Goal: Task Accomplishment & Management: Complete application form

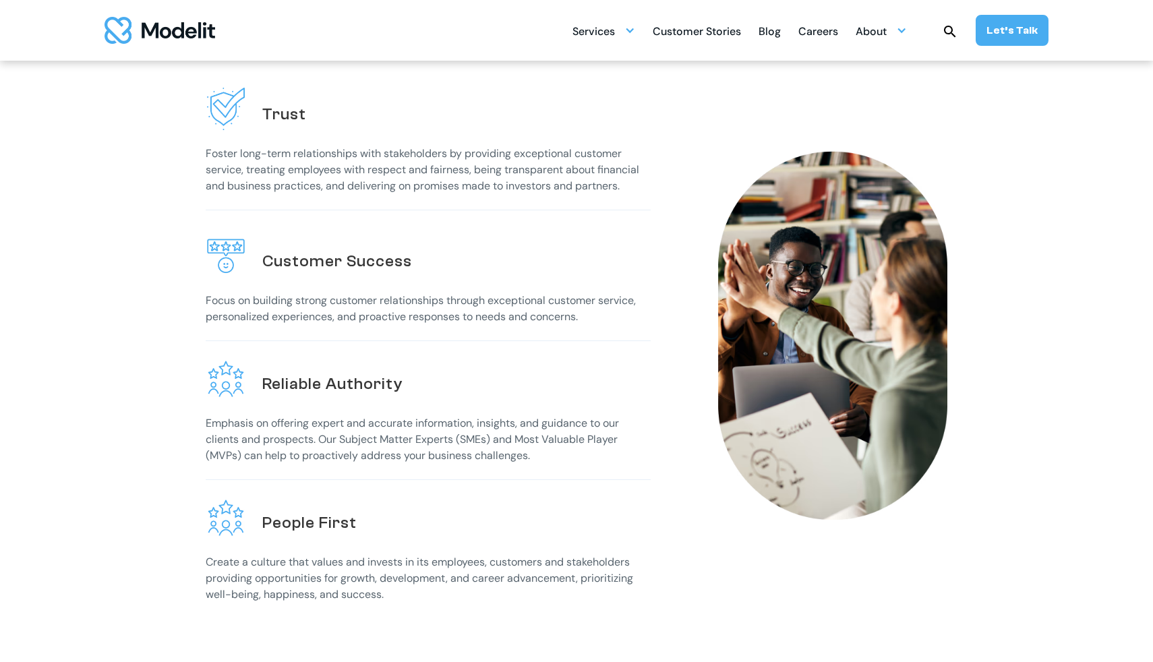
scroll to position [278, 0]
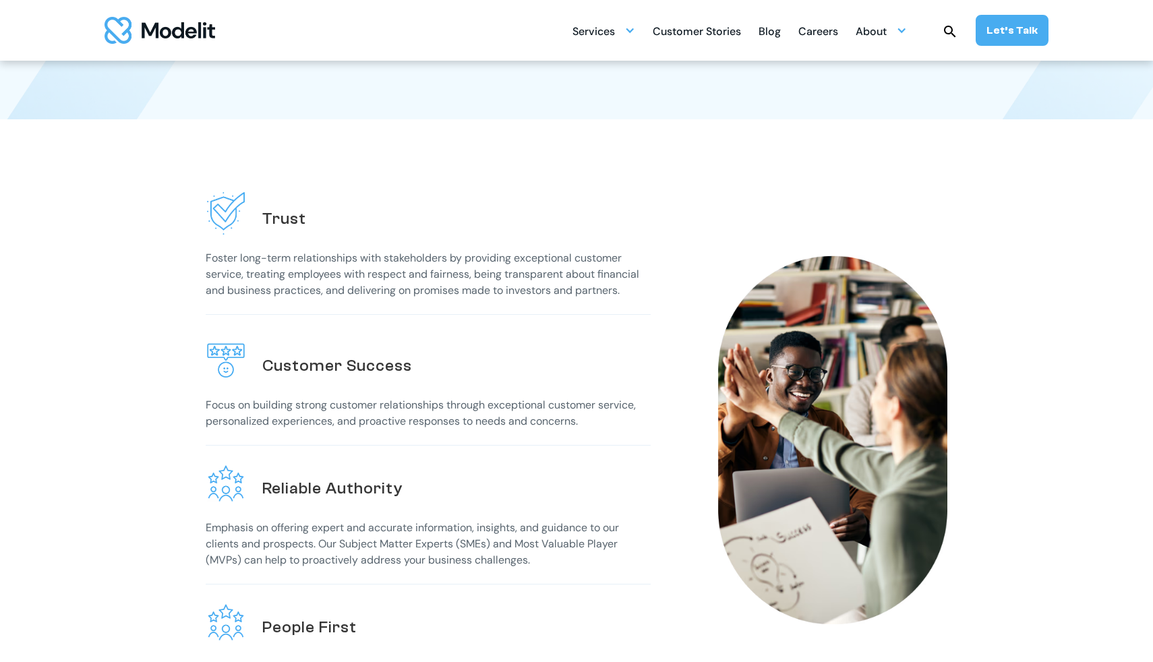
click at [1067, 98] on img at bounding box center [1072, 111] width 214 height 269
click at [824, 31] on div "Careers" at bounding box center [818, 33] width 40 height 26
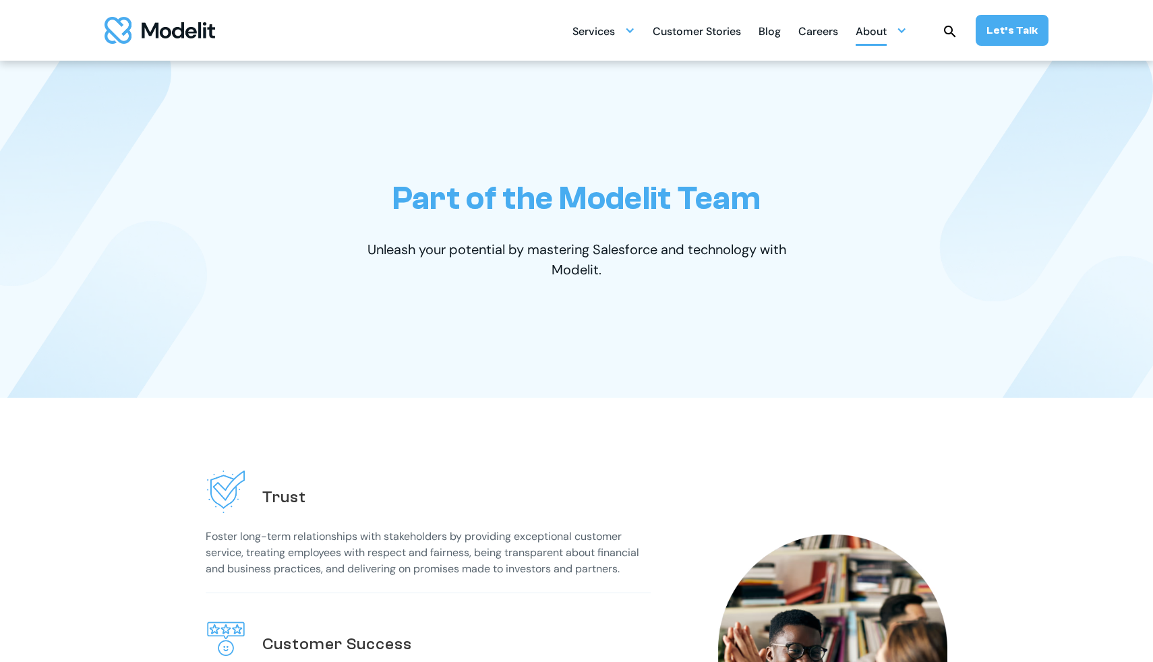
click at [893, 28] on div "About" at bounding box center [881, 31] width 51 height 26
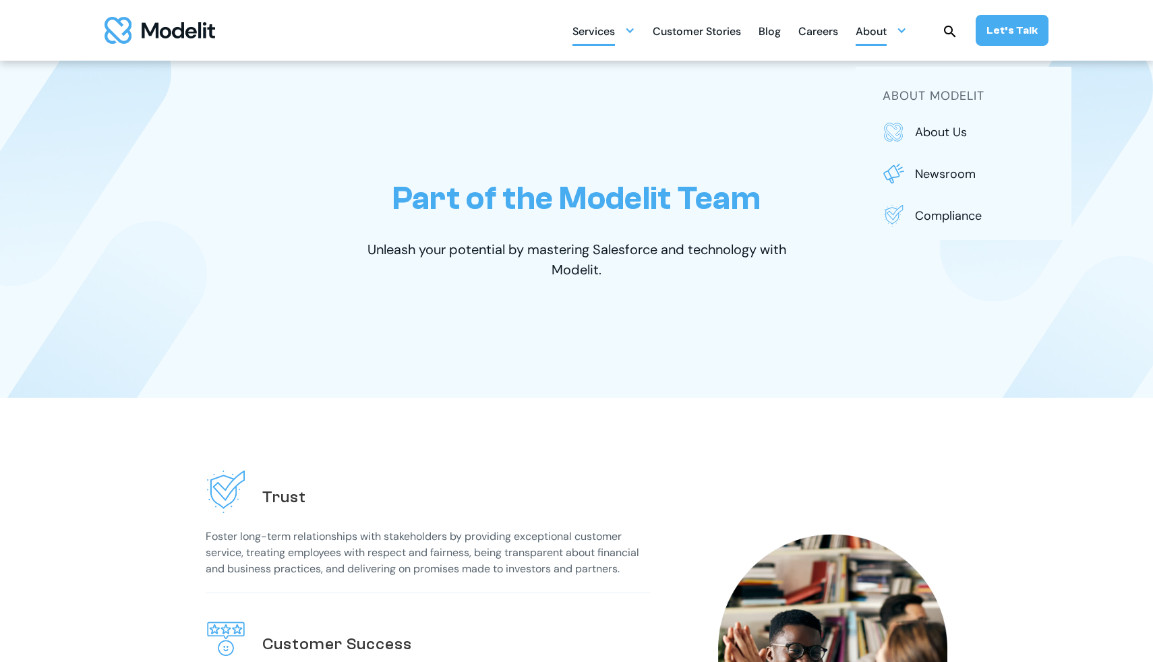
click at [635, 31] on div at bounding box center [629, 30] width 11 height 11
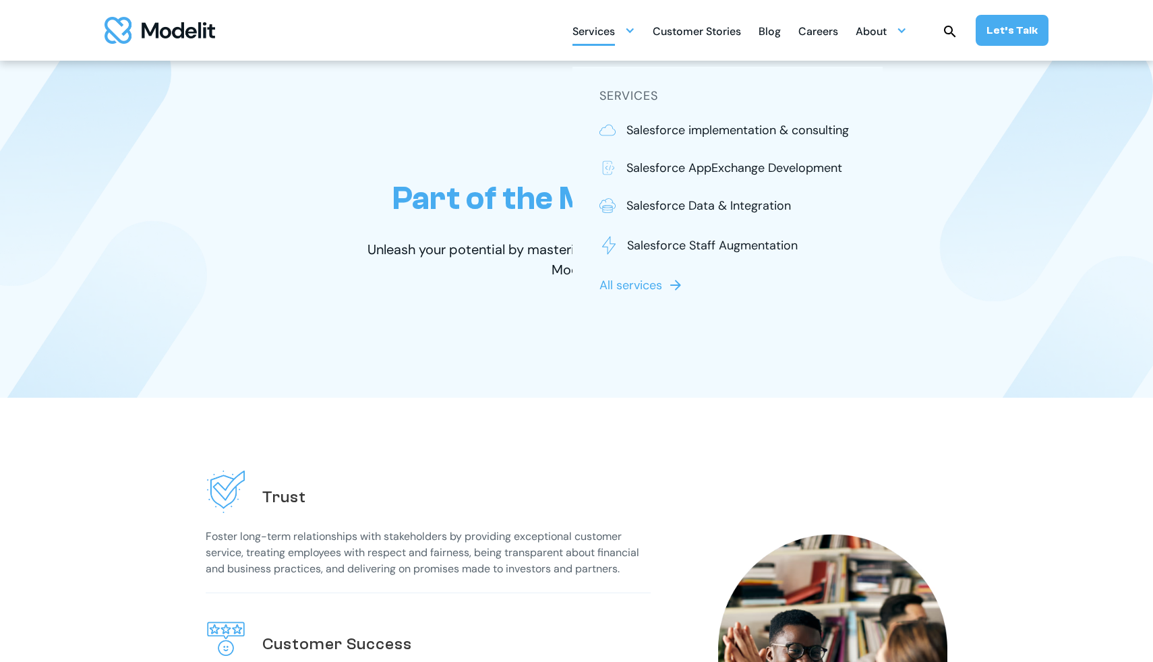
click at [491, 146] on div "Part of the Modelit Team Unleash your potential by mastering Salesforce and tec…" at bounding box center [576, 229] width 836 height 337
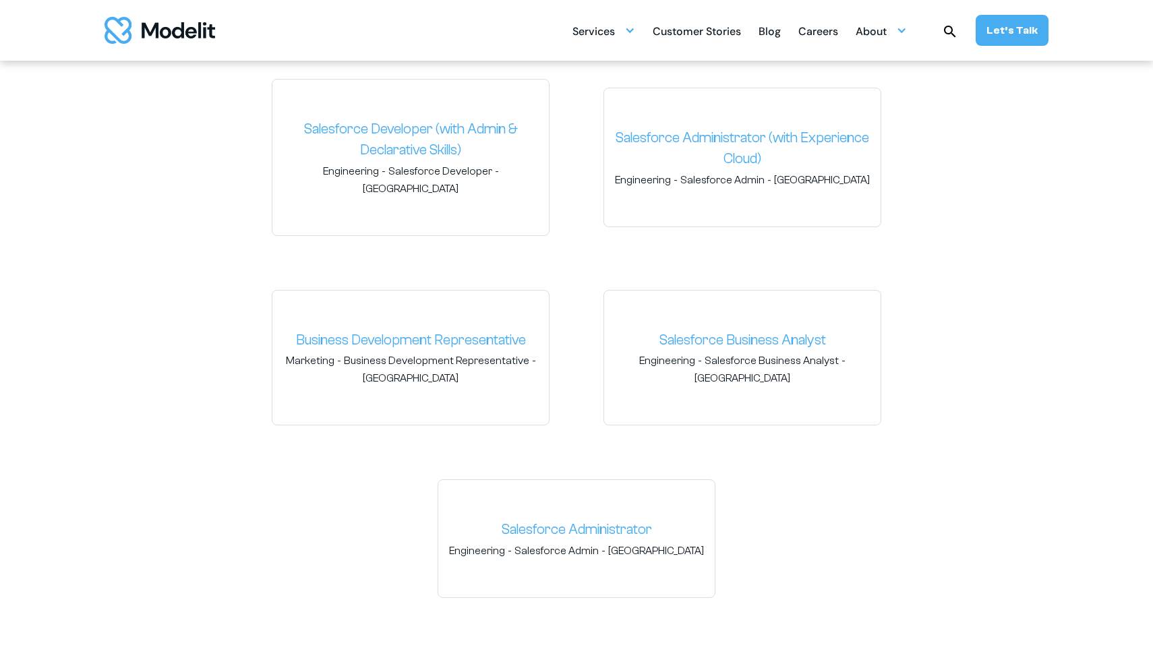
scroll to position [2099, 0]
click at [430, 372] on span "[GEOGRAPHIC_DATA]" at bounding box center [411, 379] width 96 height 15
click at [444, 354] on span "Business Development Representative" at bounding box center [436, 361] width 185 height 15
click at [460, 330] on link "Business Development Representative" at bounding box center [410, 341] width 255 height 22
